Goal: Information Seeking & Learning: Learn about a topic

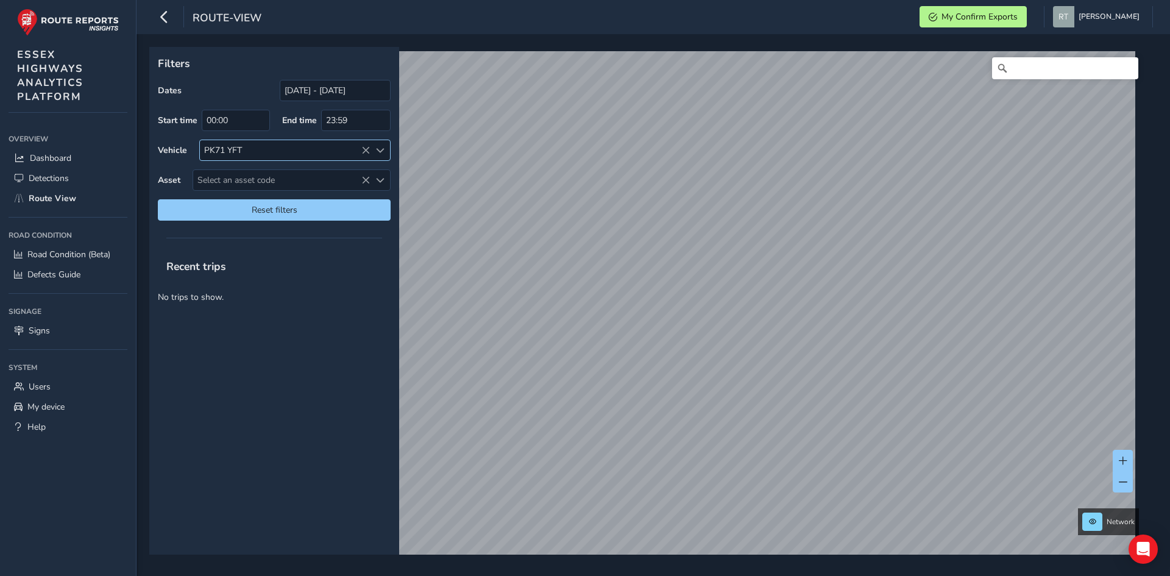
click at [361, 146] on icon at bounding box center [365, 150] width 9 height 9
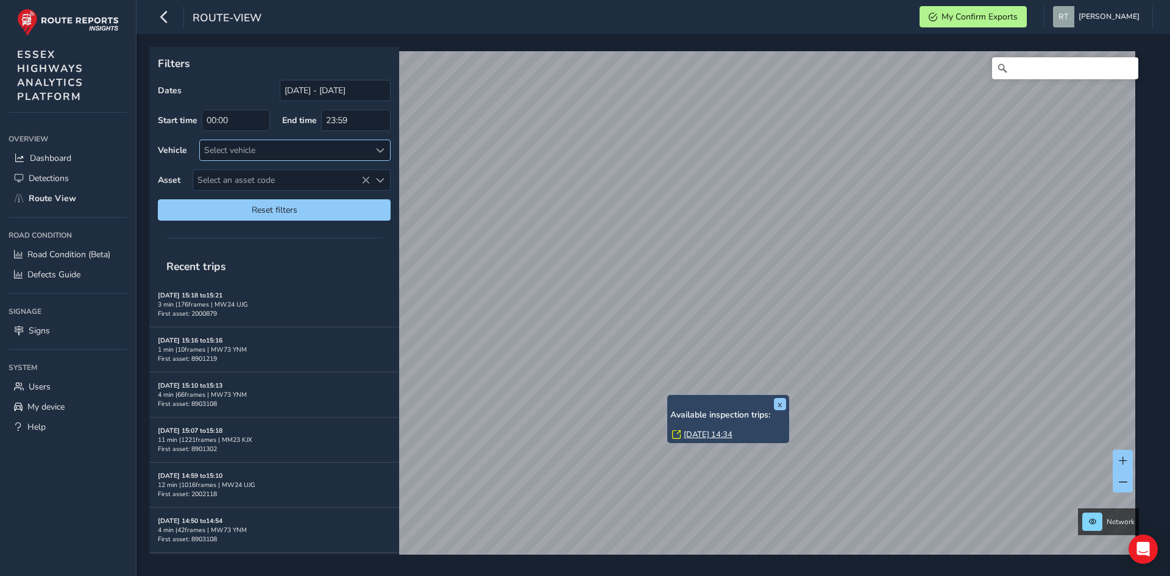
click at [704, 435] on link "[DATE] 14:34" at bounding box center [708, 434] width 49 height 11
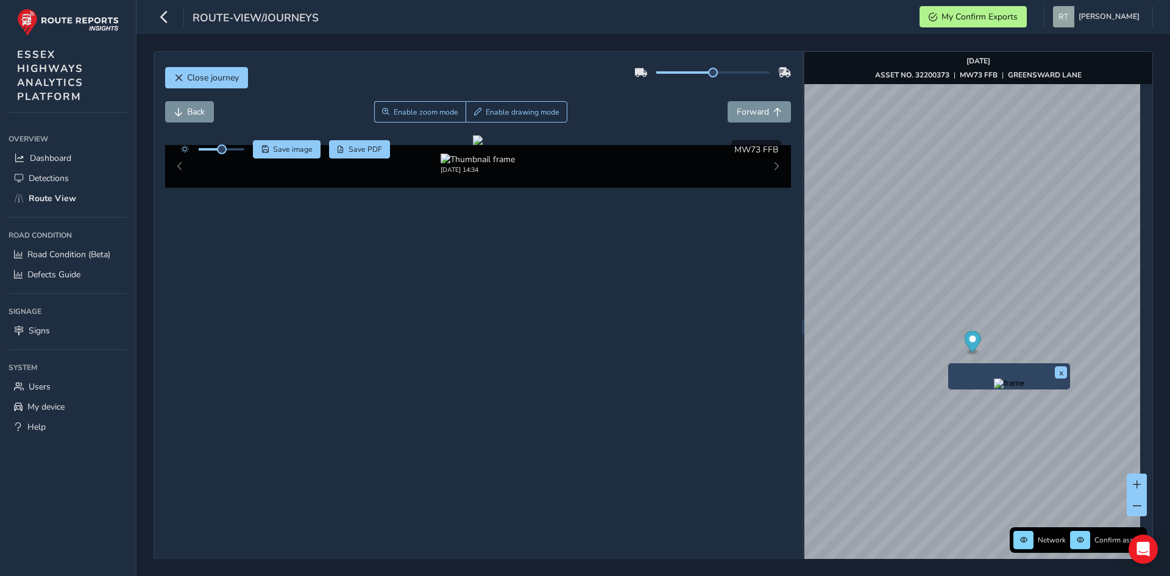
click at [994, 388] on img "Preview frame" at bounding box center [1009, 383] width 30 height 10
